Goal: Task Accomplishment & Management: Use online tool/utility

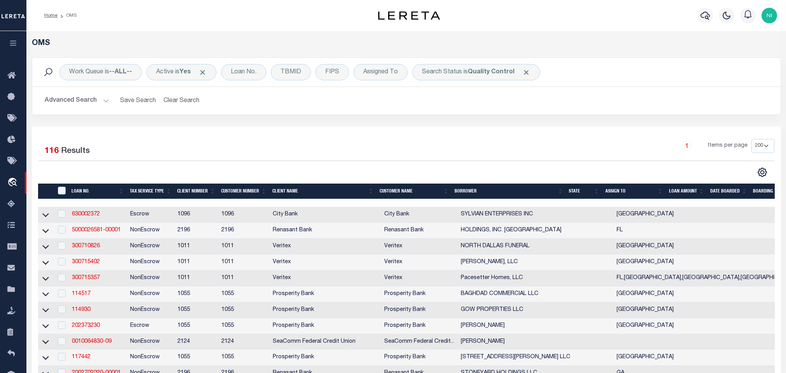
select select "200"
click at [235, 120] on div "Work Queue is --ALL-- Active is Yes Loan No. TBMID FIPS Assigned To Search Stat…" at bounding box center [406, 91] width 761 height 69
click at [475, 78] on div "Search Status is Quality Control" at bounding box center [476, 72] width 128 height 16
select select "QC"
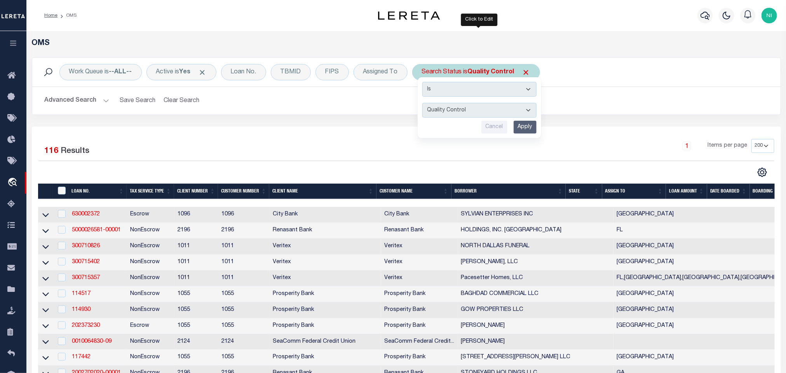
click at [523, 125] on input "Apply" at bounding box center [524, 127] width 23 height 13
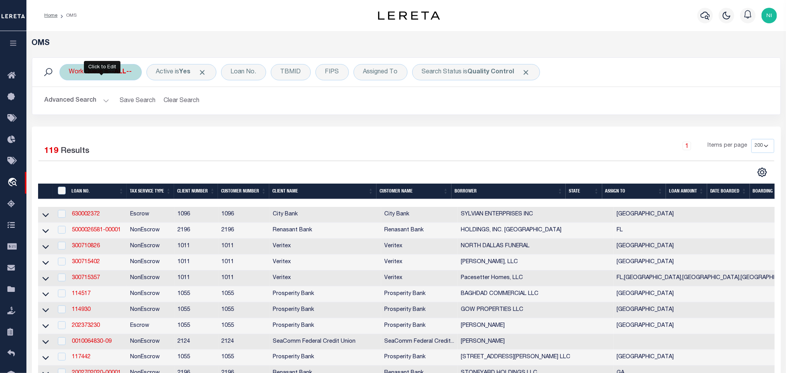
click at [124, 71] on b "--ALL--" at bounding box center [120, 72] width 23 height 6
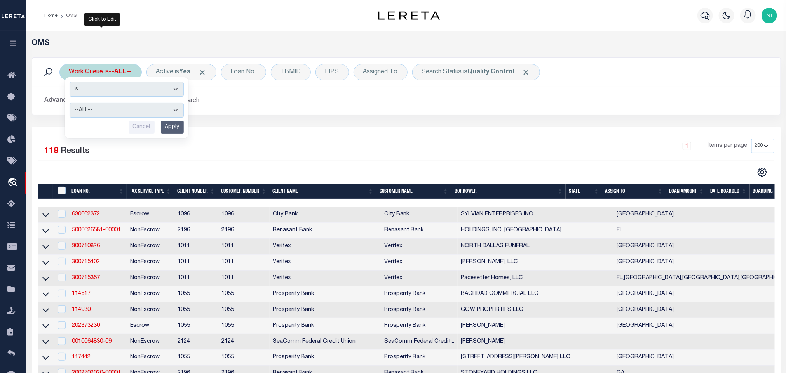
click at [125, 109] on select "--ALL-- factRSystems General ThoughtFocus" at bounding box center [127, 110] width 114 height 15
select select "FAC"
click at [70, 104] on select "--ALL-- factRSystems General ThoughtFocus" at bounding box center [127, 110] width 114 height 15
click at [176, 124] on input "Apply" at bounding box center [172, 127] width 23 height 13
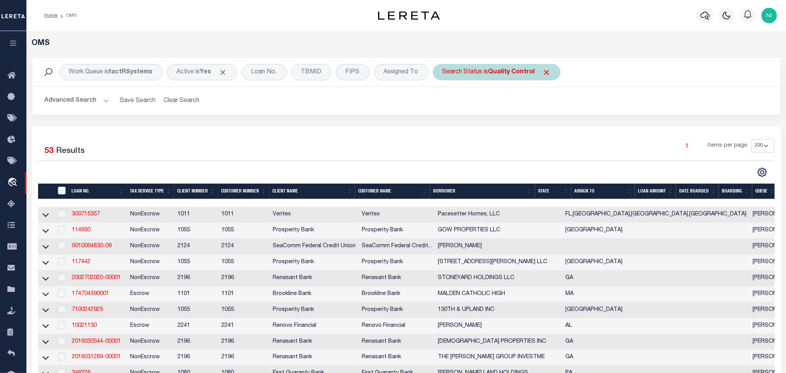
click at [510, 71] on b "Quality Control" at bounding box center [511, 72] width 47 height 6
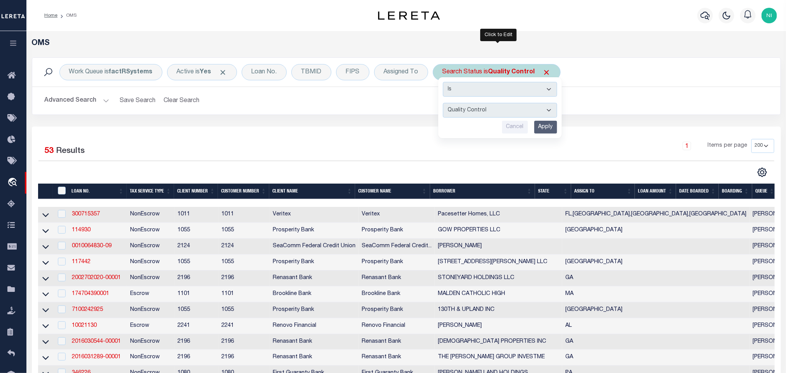
click at [501, 106] on select "Automated Search Bad Parcel Complete Duplicate Parcel High Dollar Reporting In …" at bounding box center [500, 110] width 114 height 15
select select "IP"
click at [445, 104] on select "Automated Search Bad Parcel Complete Duplicate Parcel High Dollar Reporting In …" at bounding box center [500, 110] width 114 height 15
click at [545, 126] on input "Apply" at bounding box center [545, 127] width 23 height 13
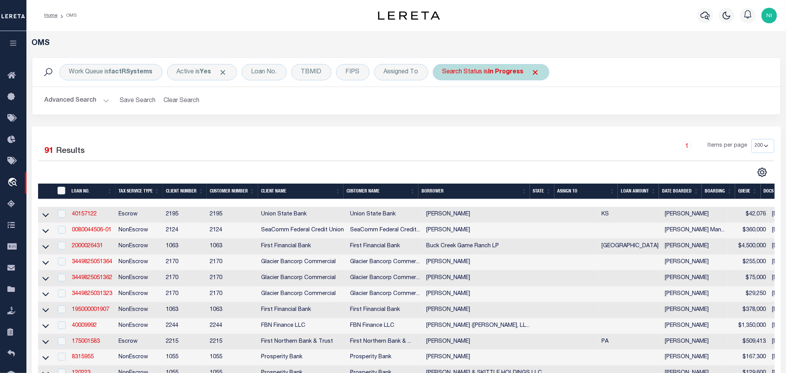
click at [491, 71] on div "Search Status is In Progress" at bounding box center [491, 72] width 117 height 16
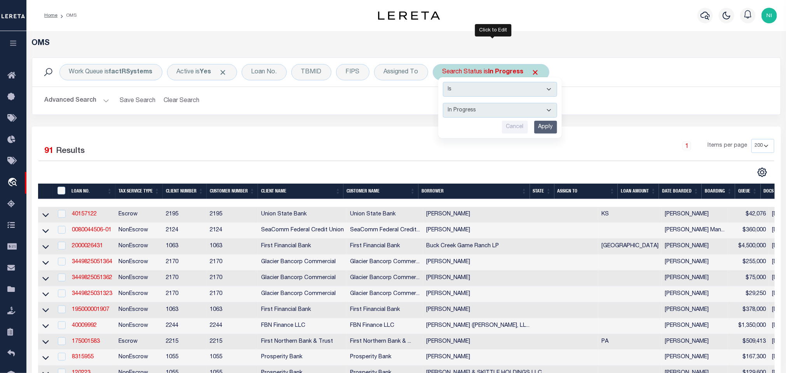
click at [494, 111] on select "Automated Search Bad Parcel Complete Duplicate Parcel High Dollar Reporting In …" at bounding box center [500, 110] width 114 height 15
select select "RD"
click at [445, 104] on select "Automated Search Bad Parcel Complete Duplicate Parcel High Dollar Reporting In …" at bounding box center [500, 110] width 114 height 15
click at [547, 120] on div "Is Contains Automated Search Bad Parcel Complete Duplicate Parcel High Dollar R…" at bounding box center [500, 107] width 124 height 61
click at [544, 122] on input "Apply" at bounding box center [545, 127] width 23 height 13
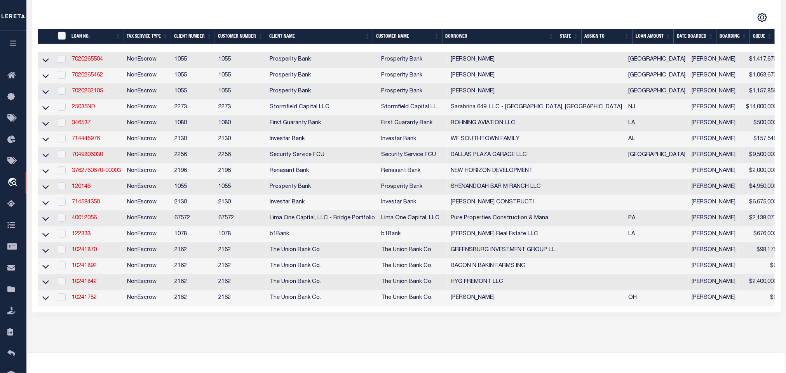
scroll to position [175, 0]
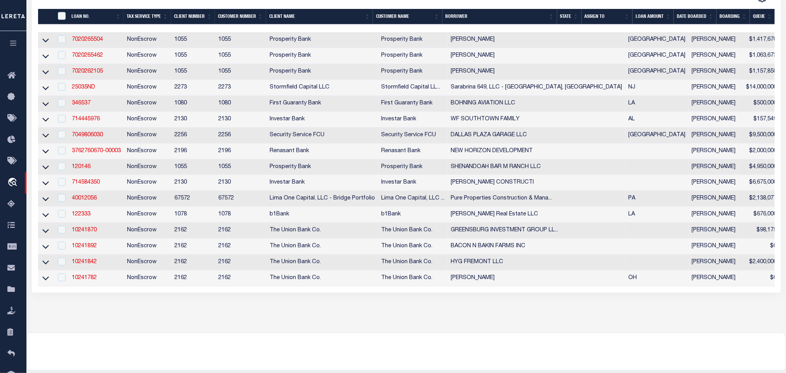
click at [466, 321] on div "OMS Work Queue is factRSystems Active is Yes Loan No. TBMID FIPS Assigned To Se…" at bounding box center [405, 94] width 759 height 477
